Goal: Task Accomplishment & Management: Use online tool/utility

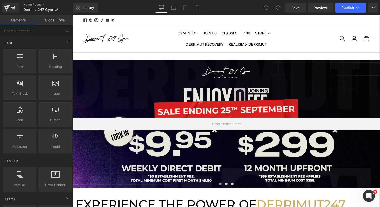
scroll to position [1553, 308]
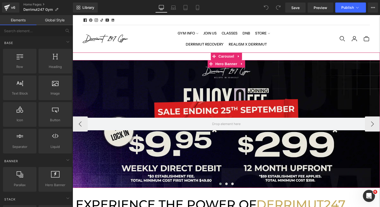
click at [175, 74] on div at bounding box center [227, 124] width 308 height 128
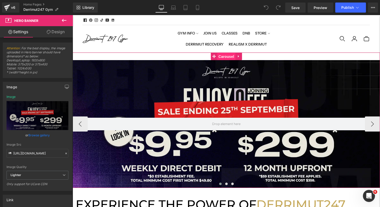
click at [228, 58] on span "Carousel" at bounding box center [226, 57] width 18 height 8
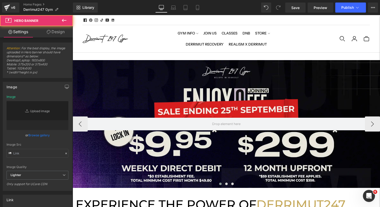
type input "[URL][DOMAIN_NAME]"
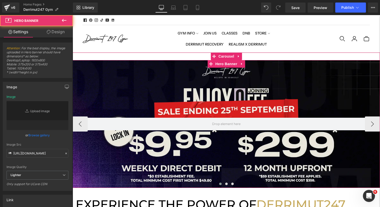
click at [114, 99] on div at bounding box center [227, 124] width 308 height 128
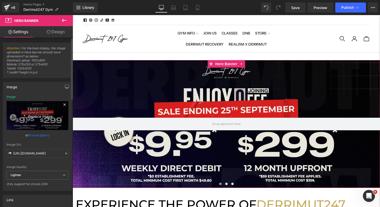
click at [36, 115] on icon "Replace Image" at bounding box center [37, 115] width 40 height 6
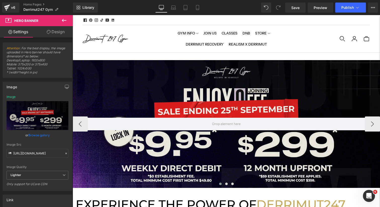
type input "C:\fakepath\[WB] Limited Time Sep.webp"
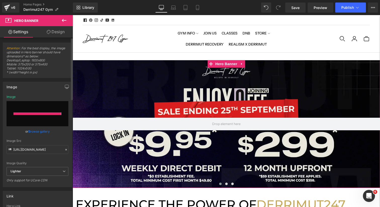
type input "[URL][DOMAIN_NAME][DATE]"
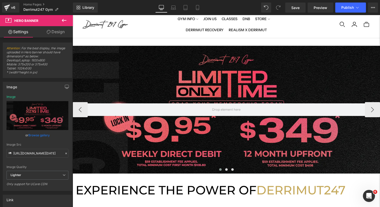
scroll to position [10, 0]
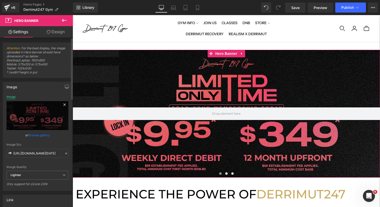
click at [11, 97] on div "Image" at bounding box center [11, 97] width 9 height 4
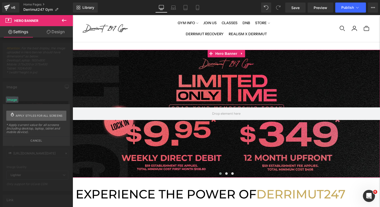
click at [16, 114] on span "Apply styles for all screens" at bounding box center [39, 116] width 47 height 10
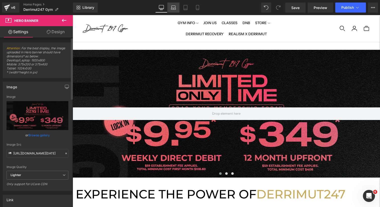
click at [174, 7] on icon at bounding box center [173, 7] width 5 height 5
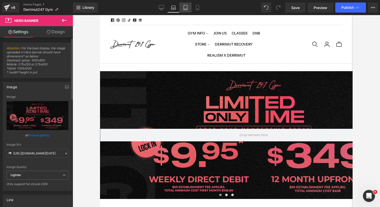
scroll to position [3, 3]
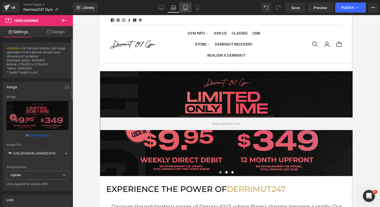
click at [190, 9] on link "Tablet" at bounding box center [186, 8] width 12 height 10
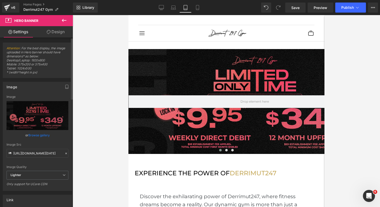
scroll to position [0, 0]
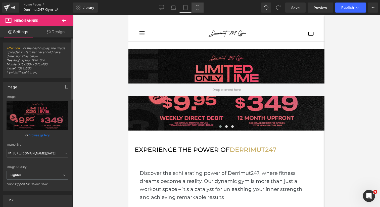
click at [201, 9] on link "Mobile" at bounding box center [198, 8] width 12 height 10
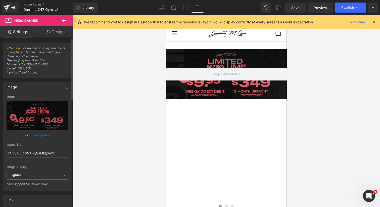
scroll to position [2311, 121]
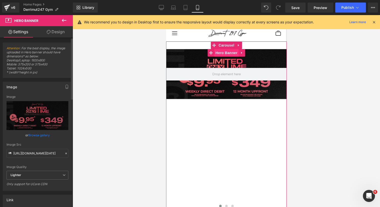
click at [227, 53] on link "Hero Banner" at bounding box center [223, 53] width 31 height 8
click at [227, 53] on span "Hero Banner" at bounding box center [226, 53] width 24 height 8
click at [37, 134] on link "Browse gallery" at bounding box center [38, 135] width 21 height 9
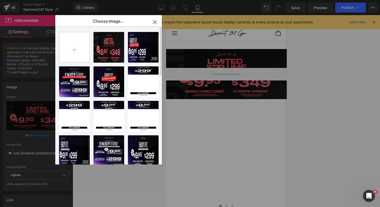
click at [75, 50] on input "file" at bounding box center [74, 47] width 30 height 30
type input "C:\fakepath\[MB] Limited Time Sep.webp"
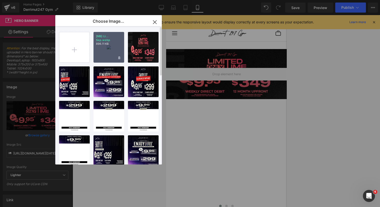
click at [110, 45] on p "896.11 KB" at bounding box center [109, 44] width 26 height 4
type input "[URL][DOMAIN_NAME][DATE]"
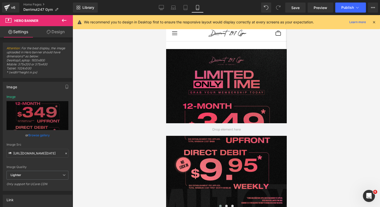
scroll to position [2422, 121]
click at [301, 12] on link "Save" at bounding box center [296, 8] width 20 height 10
click at [373, 10] on button "View Live Page View with current Template Save Template to Library Schedule Pub…" at bounding box center [373, 8] width 10 height 10
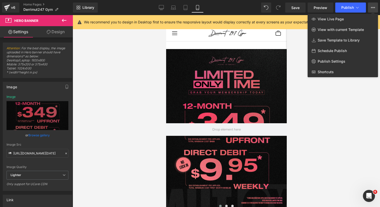
click at [348, 51] on div "Schedule Publish" at bounding box center [343, 51] width 70 height 11
select select
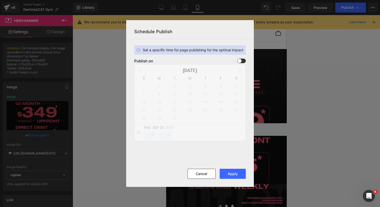
click at [242, 61] on span at bounding box center [242, 61] width 9 height 5
click at [0, 0] on input "checkbox" at bounding box center [0, 0] width 0 height 0
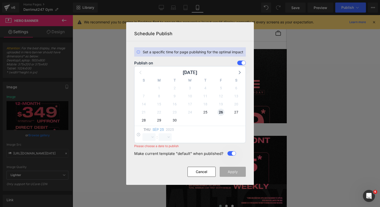
click at [221, 112] on span "26" at bounding box center [221, 112] width 7 height 7
select select "15"
select select "7"
click at [152, 137] on select "00 01 02 03 04 05 06 07 08 09 10 11 12 13 14 15 16 17 18 19 20 21 22 23" at bounding box center [149, 137] width 13 height 8
select select "0"
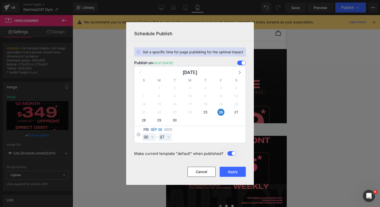
click at [167, 133] on div "00 01 02 03 04 05 06 07 08 09 10 11 12 13 14 15 16 17 18 19 20 21 22 23 24 25 2…" at bounding box center [165, 137] width 13 height 8
click at [167, 136] on select "00 01 02 03 04 05 06 07 08 09 10 11 12 13 14 15 16 17 18 19 20 21 22 23 24 25 2…" at bounding box center [165, 137] width 13 height 8
select select "0"
click at [197, 146] on div "Publish on 00:00 [DATE] [DATE] S M T W T F S 31 1 2 3 4 5 6 7 8 9 10 11 12 13 1…" at bounding box center [190, 105] width 118 height 89
click at [234, 172] on button "Apply" at bounding box center [233, 172] width 26 height 10
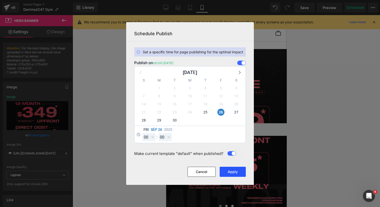
click at [234, 172] on button "Apply" at bounding box center [233, 172] width 26 height 10
